Goal: Navigation & Orientation: Find specific page/section

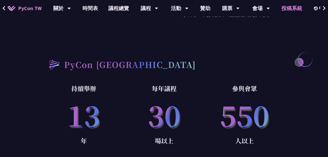
scroll to position [276, 0]
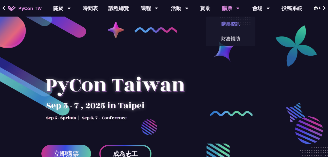
click at [230, 24] on link "購票資訊" at bounding box center [231, 24] width 50 height 12
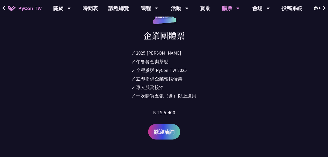
scroll to position [431, 0]
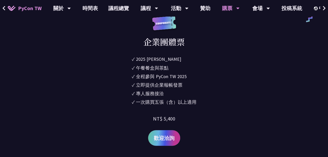
click at [168, 137] on span "歡迎洽詢" at bounding box center [164, 138] width 21 height 8
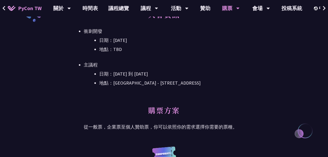
scroll to position [155, 0]
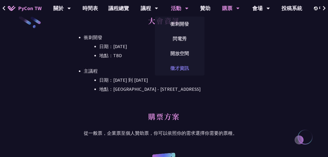
click at [183, 68] on link "徵才資訊" at bounding box center [180, 68] width 50 height 12
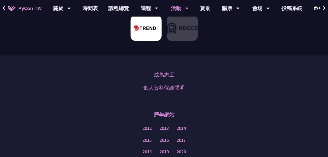
scroll to position [362, 0]
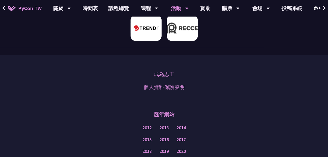
click at [190, 33] on img at bounding box center [182, 28] width 31 height 26
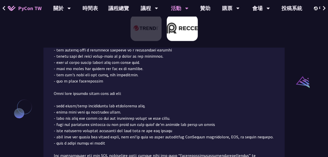
scroll to position [507, 0]
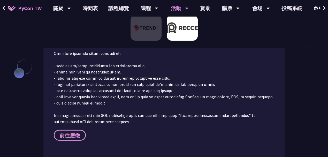
click at [65, 138] on link "前往應徵" at bounding box center [70, 135] width 32 height 11
